Goal: Transaction & Acquisition: Subscribe to service/newsletter

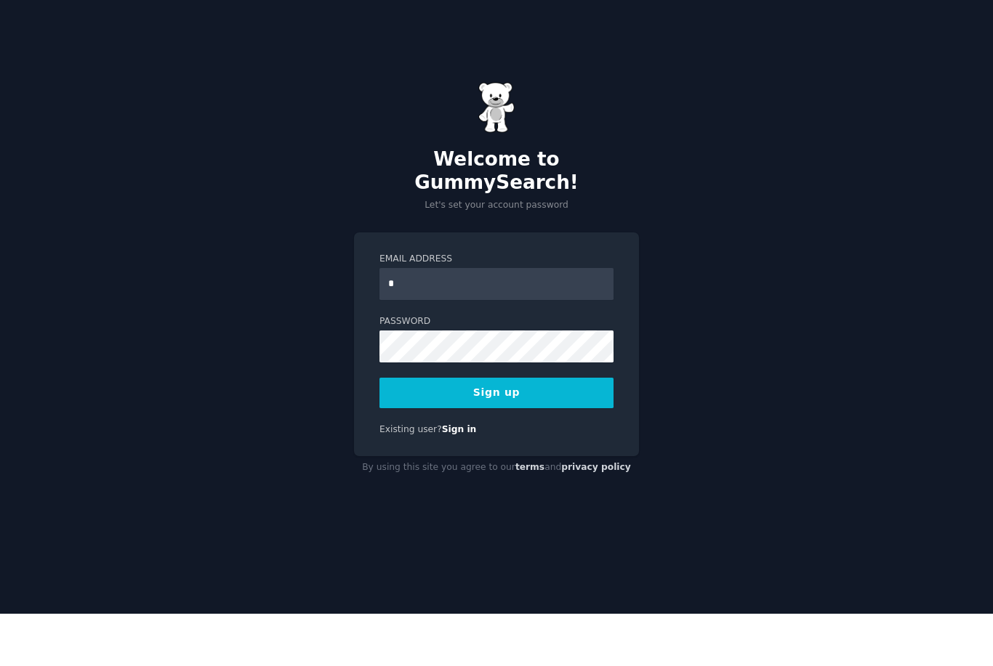
scroll to position [47, 0]
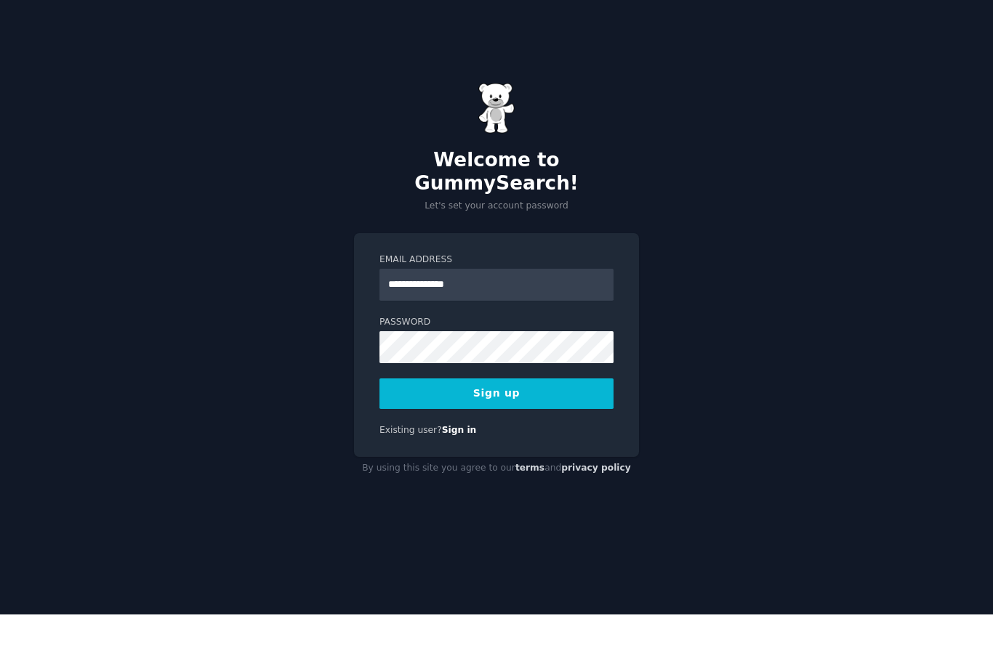
type input "**********"
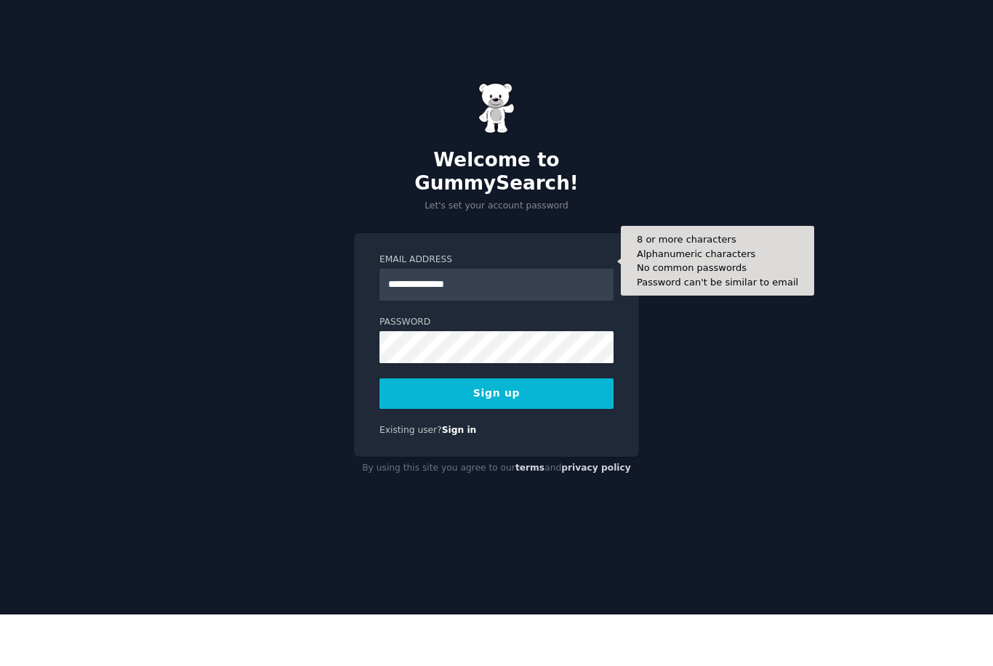
scroll to position [0, 0]
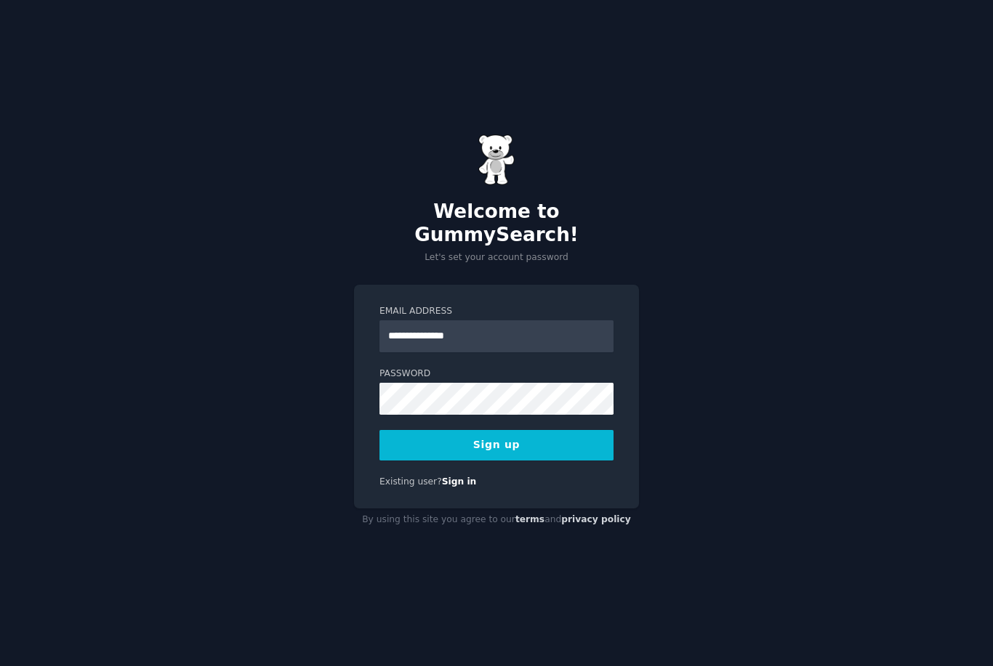
click at [565, 459] on button "Sign up" at bounding box center [496, 445] width 234 height 31
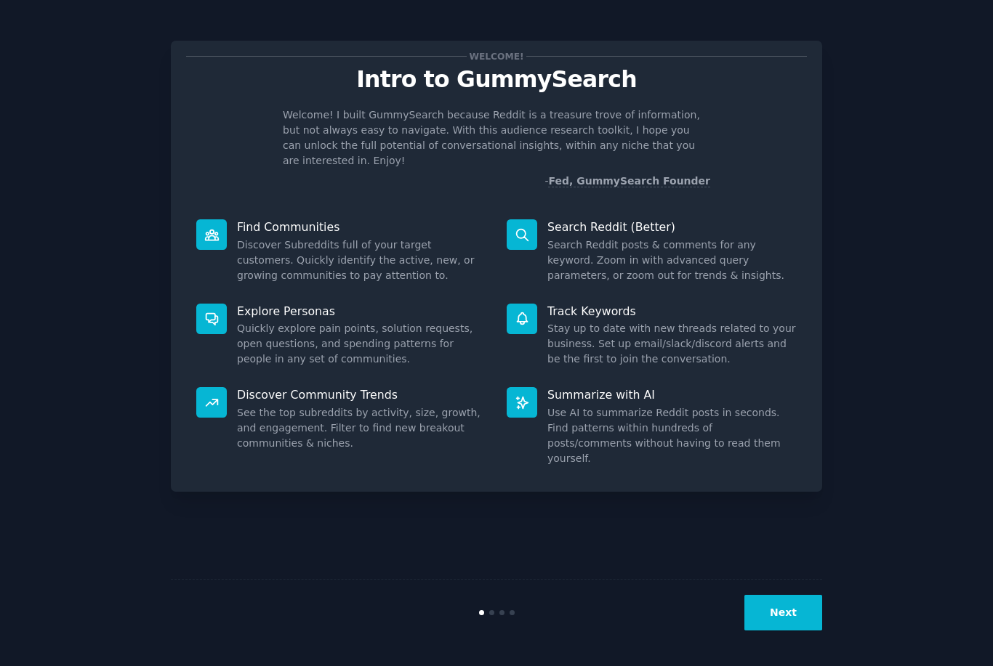
click at [628, 239] on dd "Search Reddit posts & comments for any keyword. Zoom in with advanced query par…" at bounding box center [671, 261] width 249 height 46
click at [534, 223] on div at bounding box center [521, 234] width 31 height 31
click at [505, 611] on div at bounding box center [496, 612] width 217 height 5
click at [798, 618] on button "Next" at bounding box center [783, 613] width 78 height 36
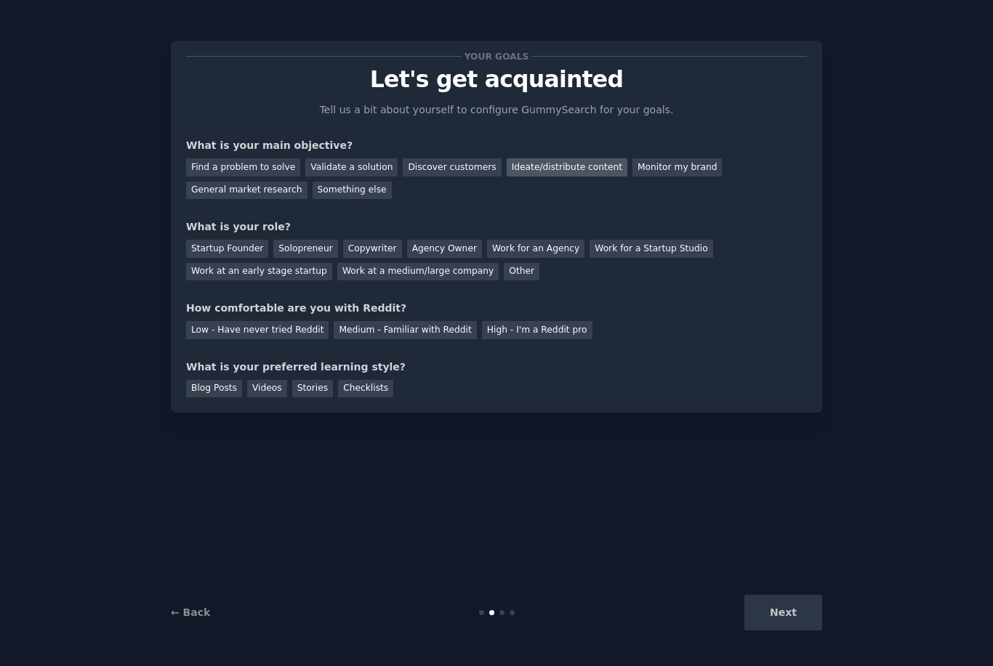
click at [557, 158] on div "Ideate/distribute content" at bounding box center [566, 167] width 121 height 18
click at [277, 182] on div "General market research" at bounding box center [246, 191] width 121 height 18
click at [236, 240] on div "Startup Founder" at bounding box center [227, 249] width 82 height 18
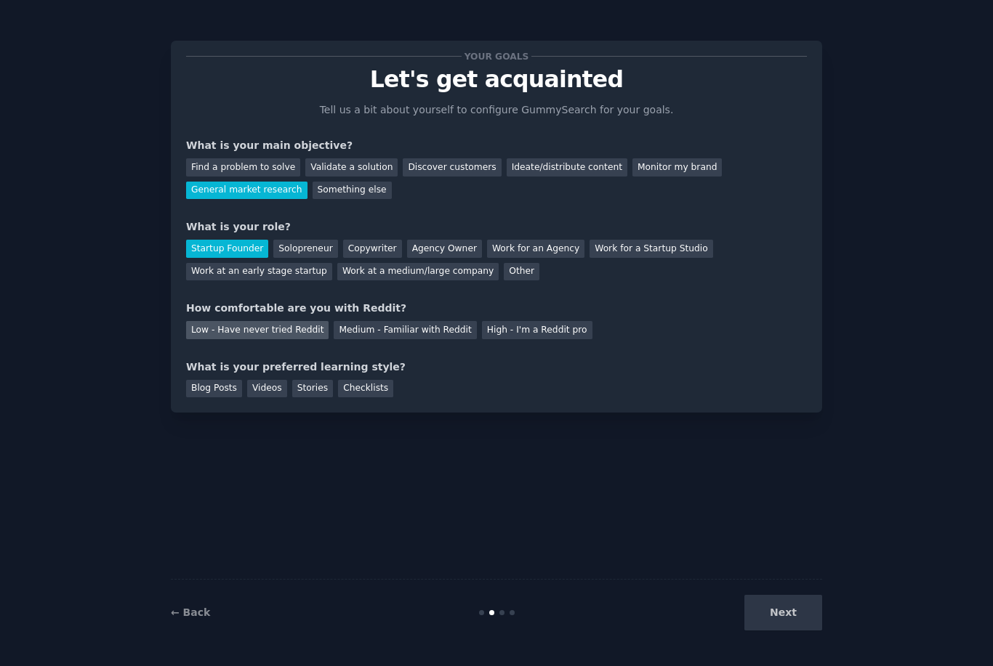
click at [295, 321] on div "Low - Have never tried Reddit" at bounding box center [257, 330] width 142 height 18
click at [352, 380] on div "Checklists" at bounding box center [365, 389] width 55 height 18
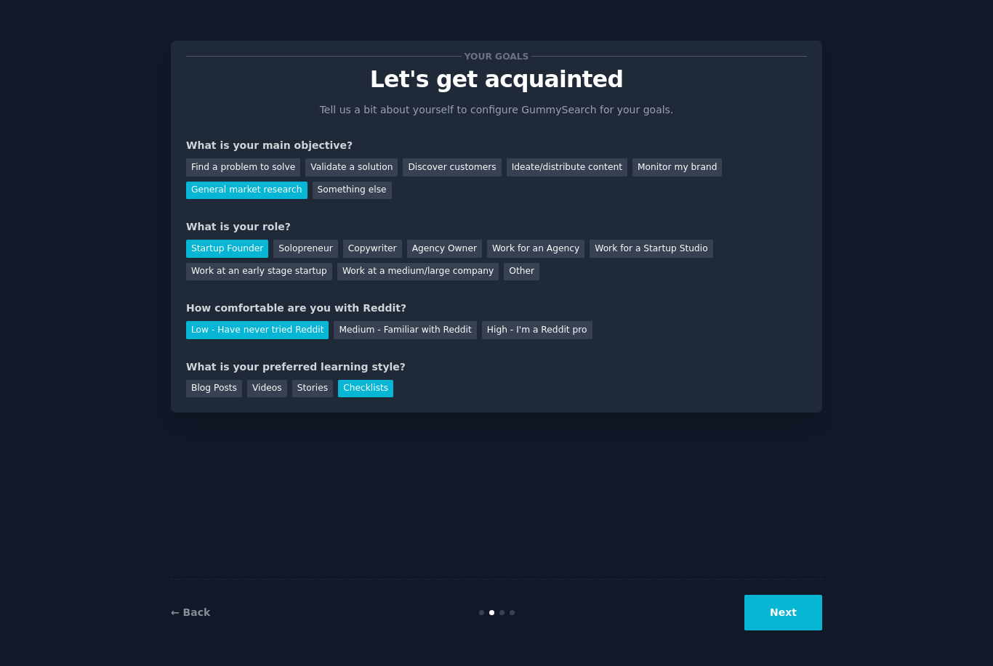
click at [794, 624] on button "Next" at bounding box center [783, 613] width 78 height 36
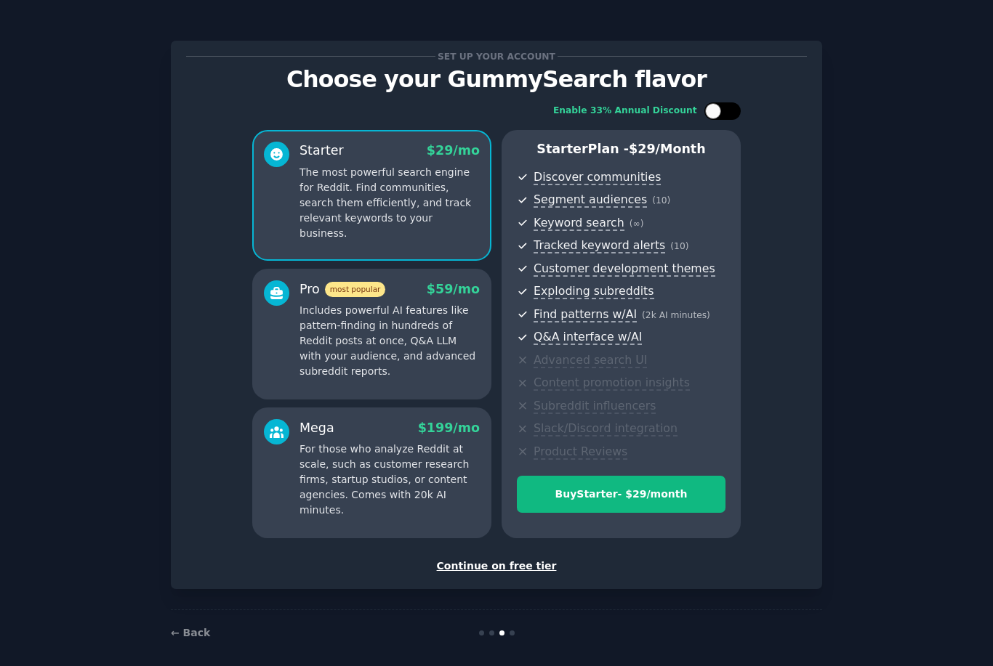
click at [722, 118] on div at bounding box center [722, 110] width 36 height 17
click at [462, 363] on p "Includes powerful AI features like pattern-finding in hundreds of Reddit posts …" at bounding box center [389, 341] width 180 height 76
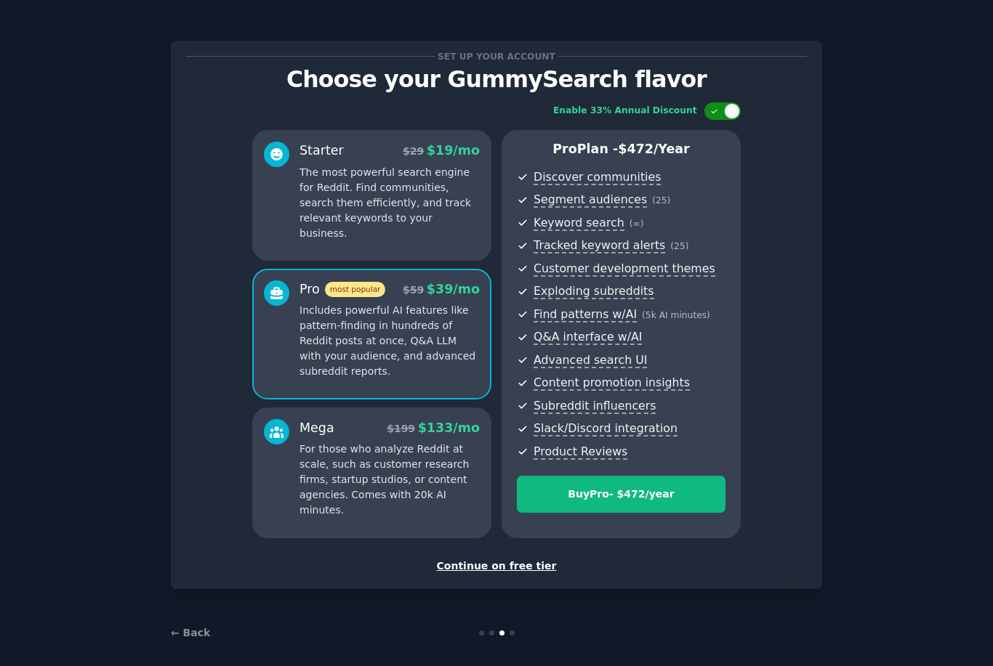
click at [708, 117] on div at bounding box center [722, 110] width 36 height 17
checkbox input "false"
click at [521, 562] on div "Continue on free tier" at bounding box center [496, 566] width 621 height 15
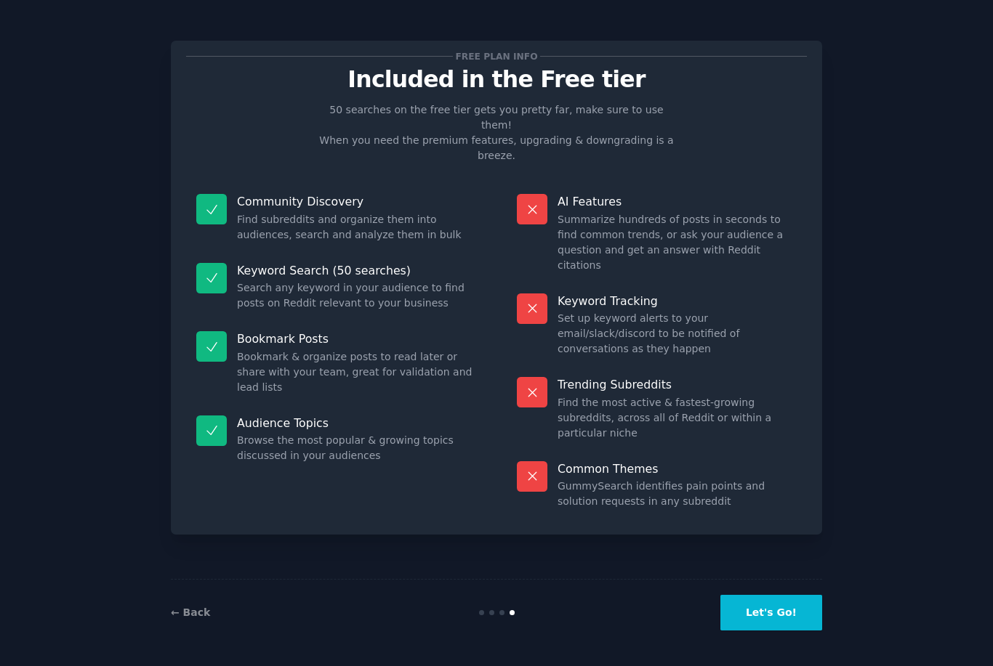
scroll to position [47, 0]
click at [791, 618] on button "Let's Go!" at bounding box center [771, 613] width 102 height 36
